Goal: Navigation & Orientation: Find specific page/section

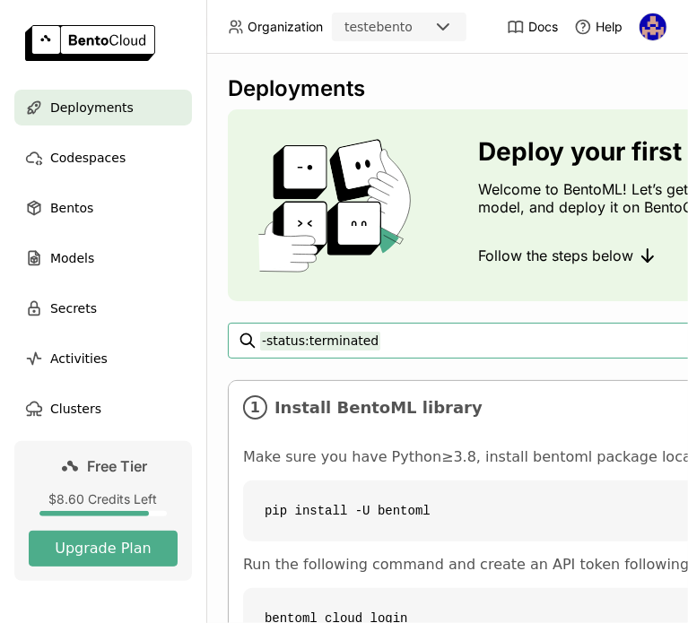
scroll to position [0, 54]
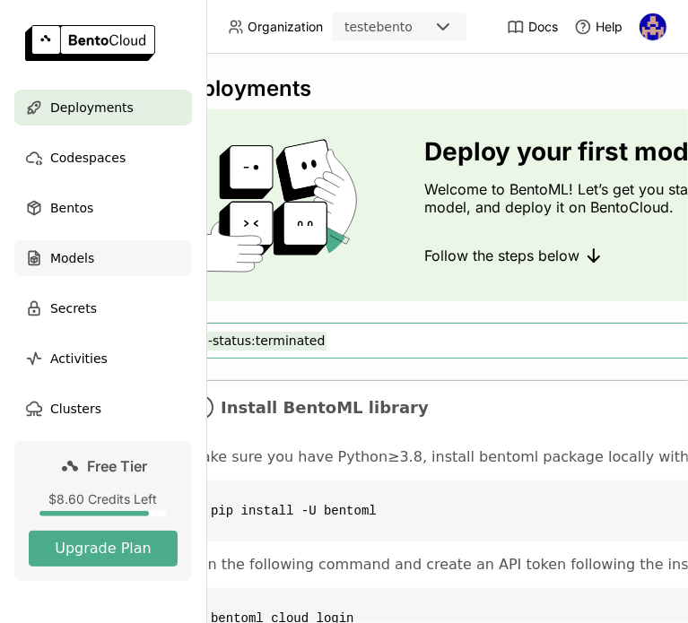
click at [106, 254] on div "Models" at bounding box center [102, 258] width 177 height 36
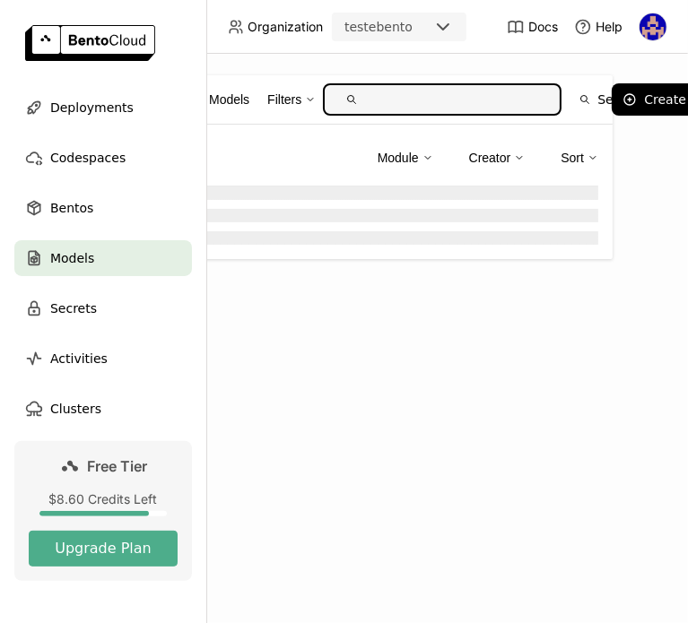
scroll to position [0, 50]
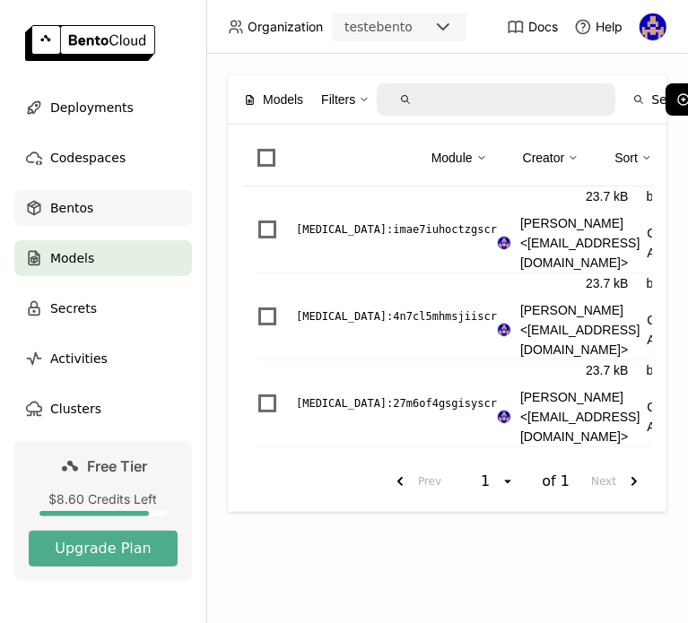
click at [91, 211] on div "Bentos" at bounding box center [102, 208] width 177 height 36
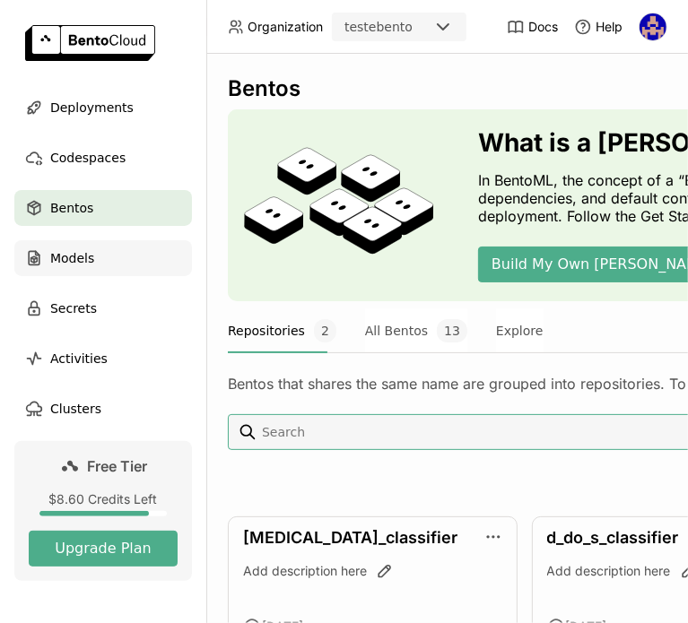
scroll to position [0, 54]
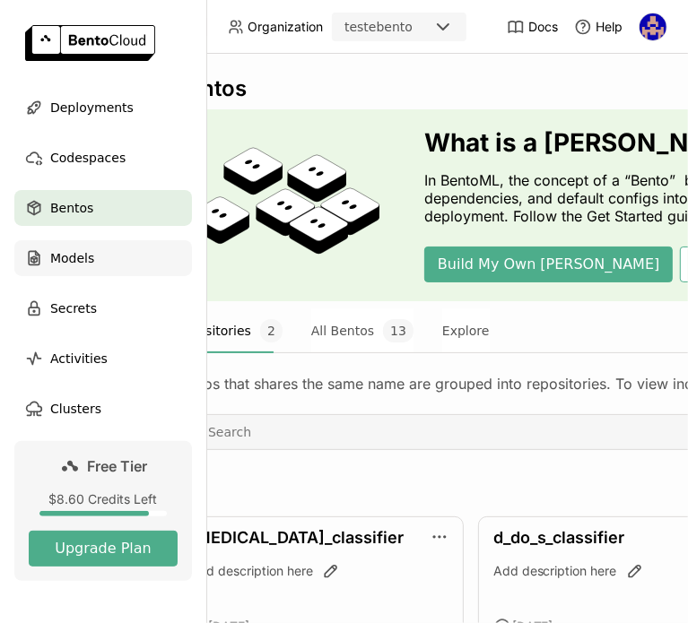
click at [61, 257] on span "Models" at bounding box center [72, 258] width 44 height 22
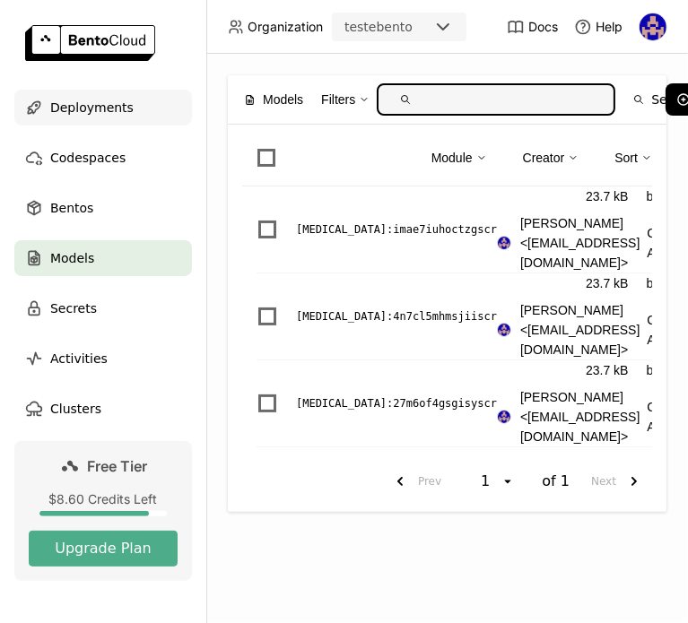
click at [86, 121] on div "Deployments" at bounding box center [102, 108] width 177 height 36
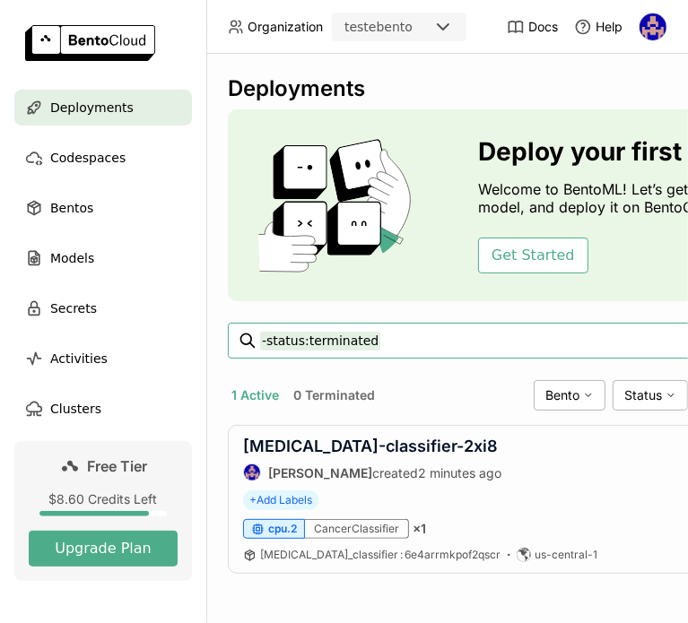
scroll to position [0, 54]
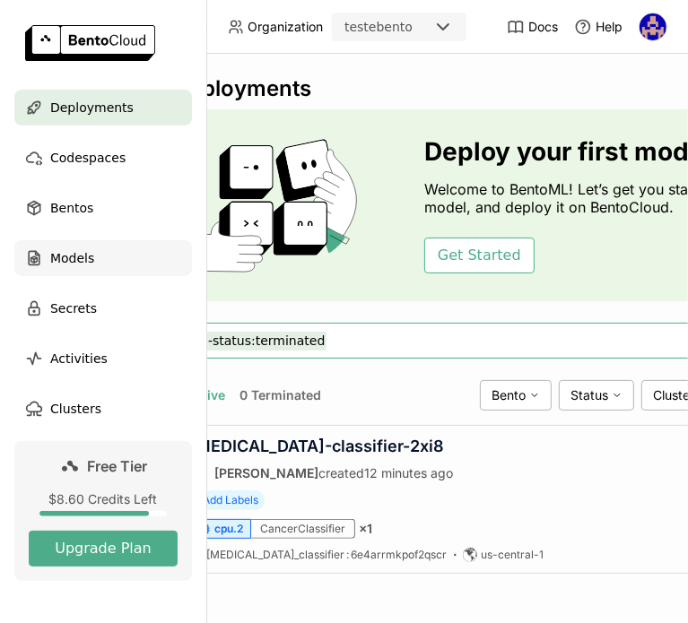
click at [115, 240] on div "Models" at bounding box center [102, 258] width 177 height 36
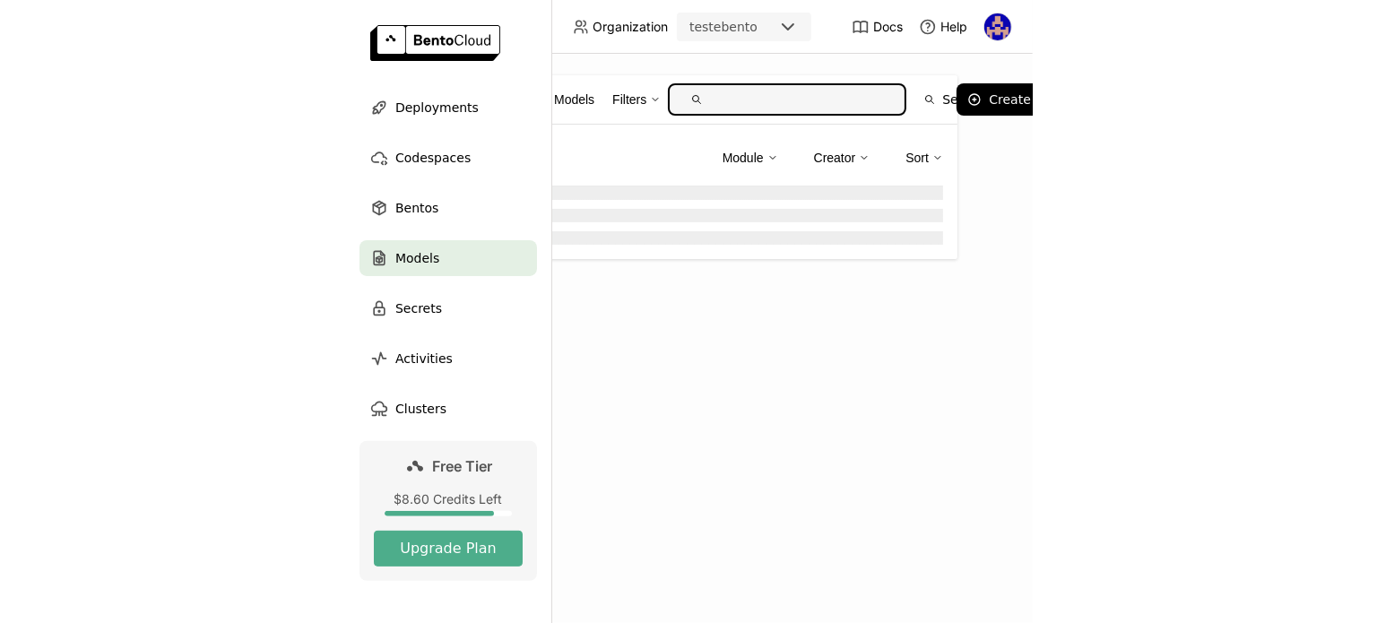
scroll to position [0, 50]
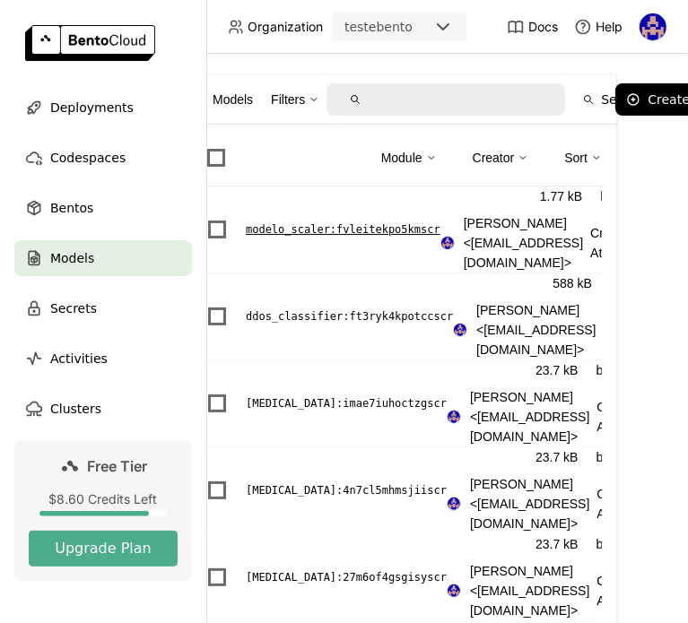
click at [419, 233] on p "modelo_scaler : fvleitekpo5kmscr" at bounding box center [343, 230] width 195 height 18
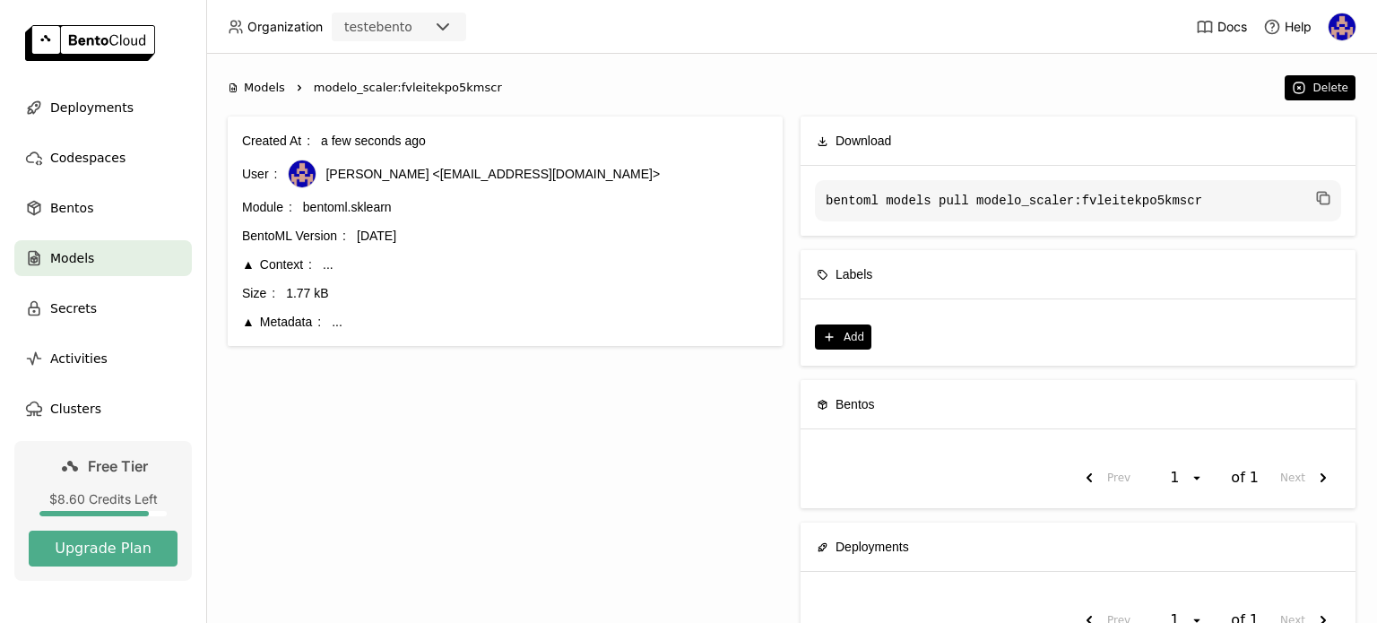
click at [239, 254] on div "Created At a few seconds ago User sidney santos <sidboysantos@gmail.com> Module…" at bounding box center [505, 231] width 555 height 229
click at [268, 268] on div "Context" at bounding box center [277, 265] width 70 height 20
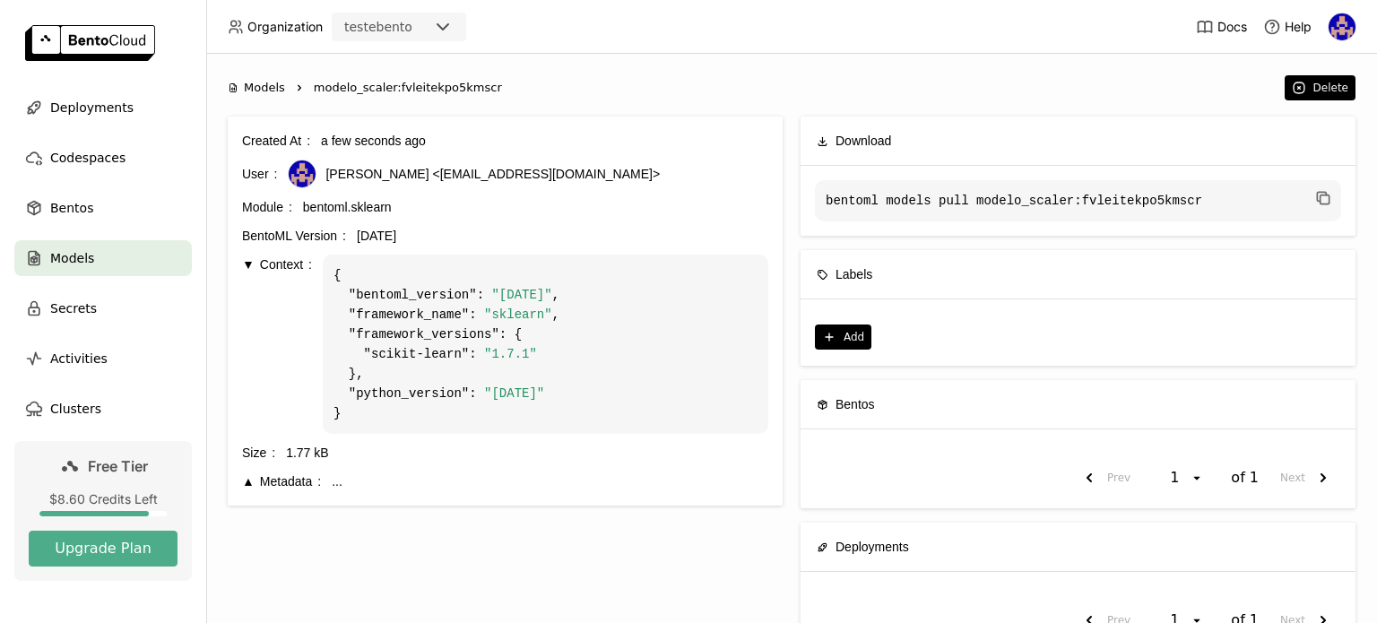
click at [292, 473] on div "Metadata" at bounding box center [281, 482] width 79 height 20
